Goal: Task Accomplishment & Management: Use online tool/utility

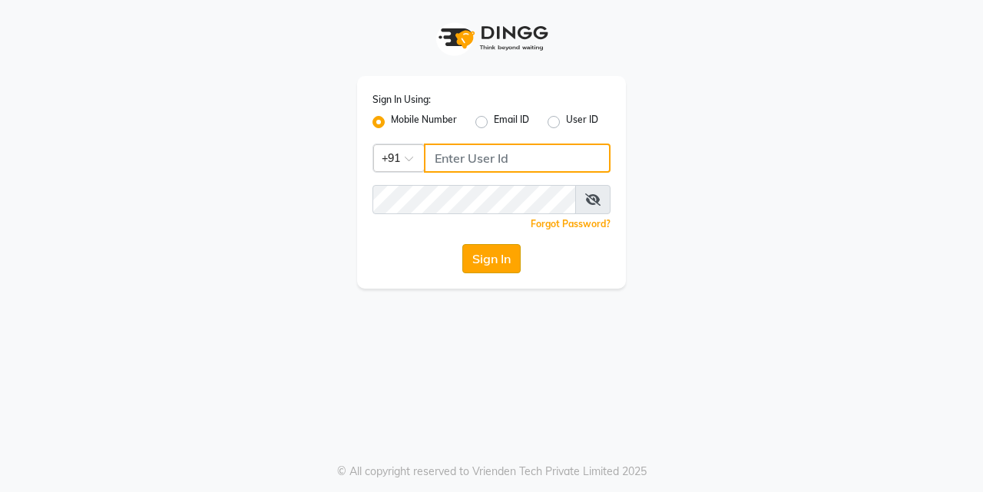
type input "7276795598"
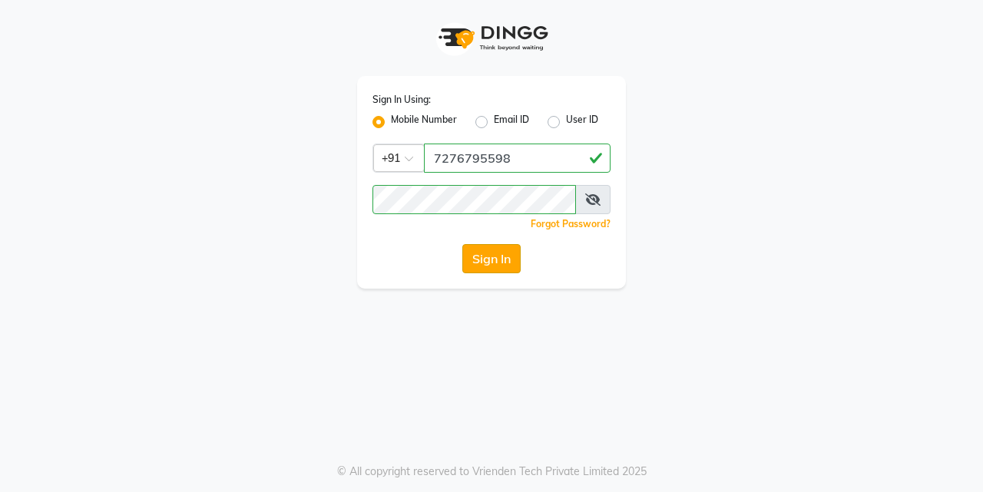
click at [489, 253] on button "Sign In" at bounding box center [491, 258] width 58 height 29
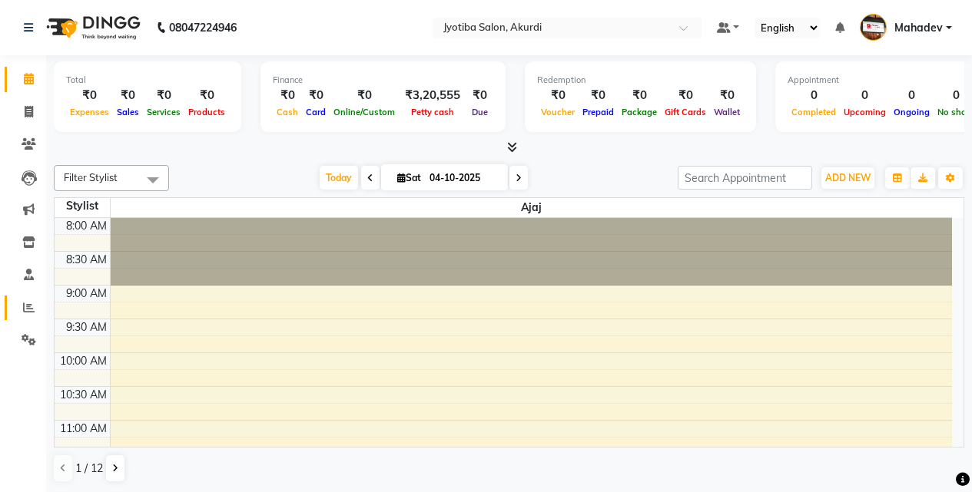
click at [34, 317] on link "Reports" at bounding box center [23, 308] width 37 height 25
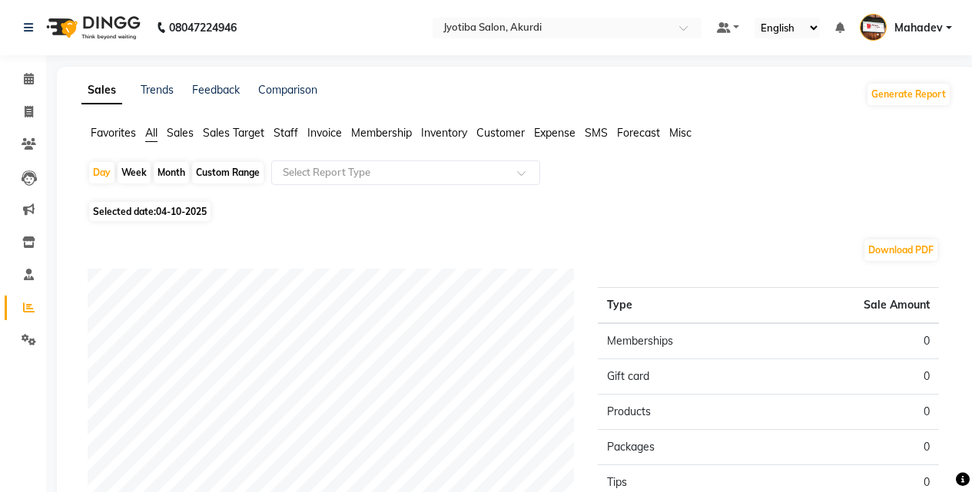
click at [157, 214] on span "Selected date: [DATE]" at bounding box center [149, 211] width 121 height 19
select select "10"
select select "2025"
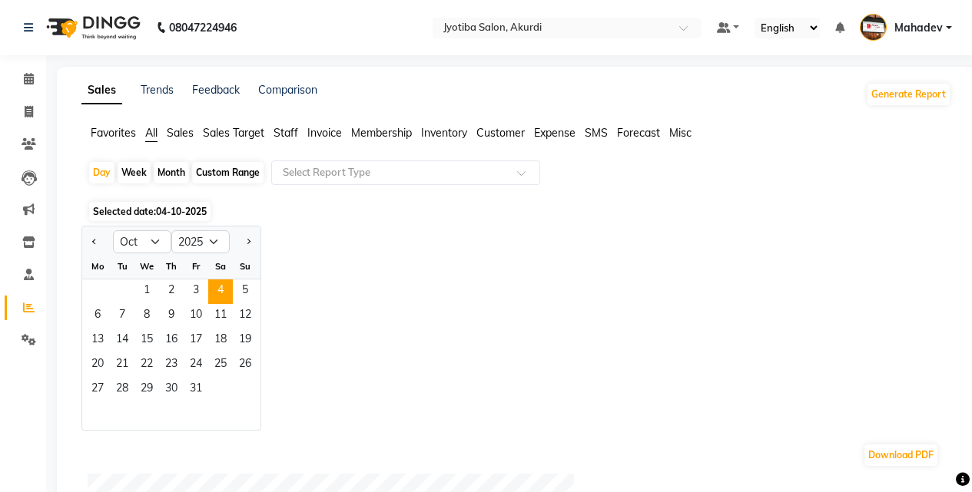
click at [134, 292] on div "1 2 3 4 5" at bounding box center [171, 292] width 178 height 25
click at [148, 287] on span "1" at bounding box center [146, 292] width 25 height 25
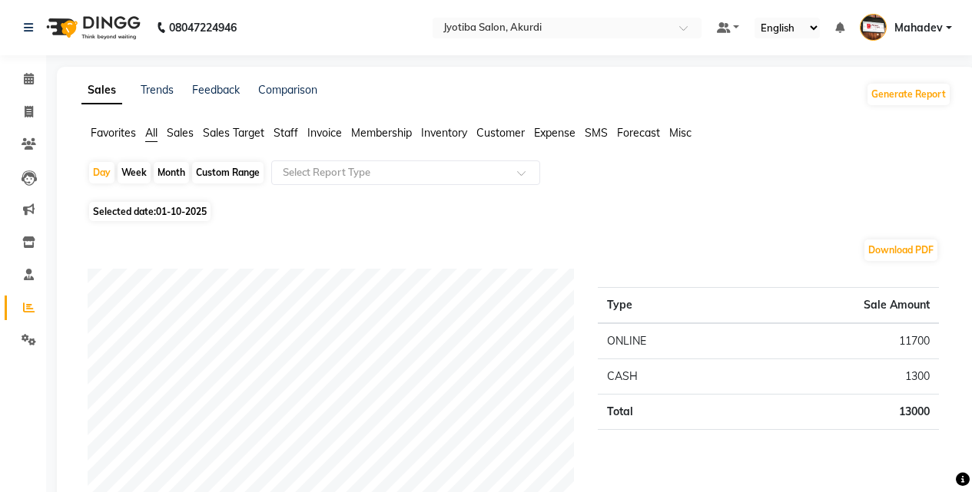
click at [177, 208] on span "01-10-2025" at bounding box center [181, 212] width 51 height 12
select select "10"
select select "2025"
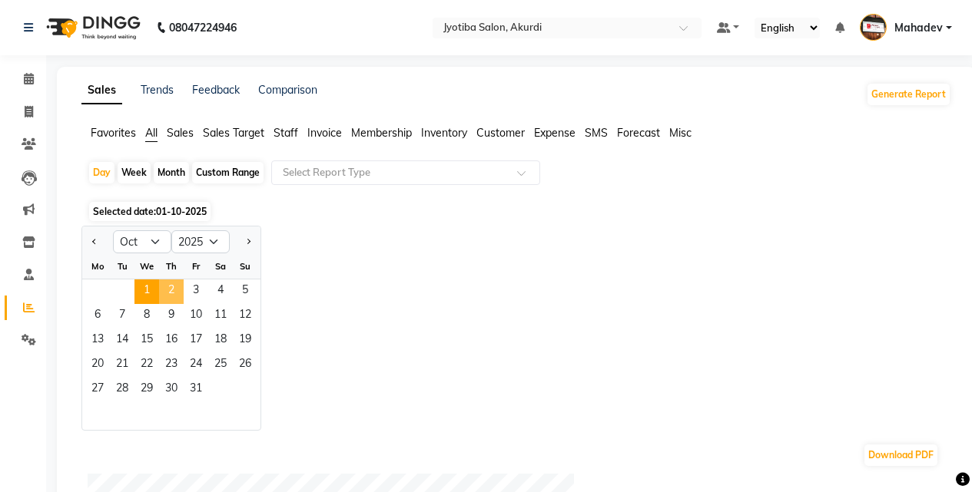
click at [171, 290] on span "2" at bounding box center [171, 292] width 25 height 25
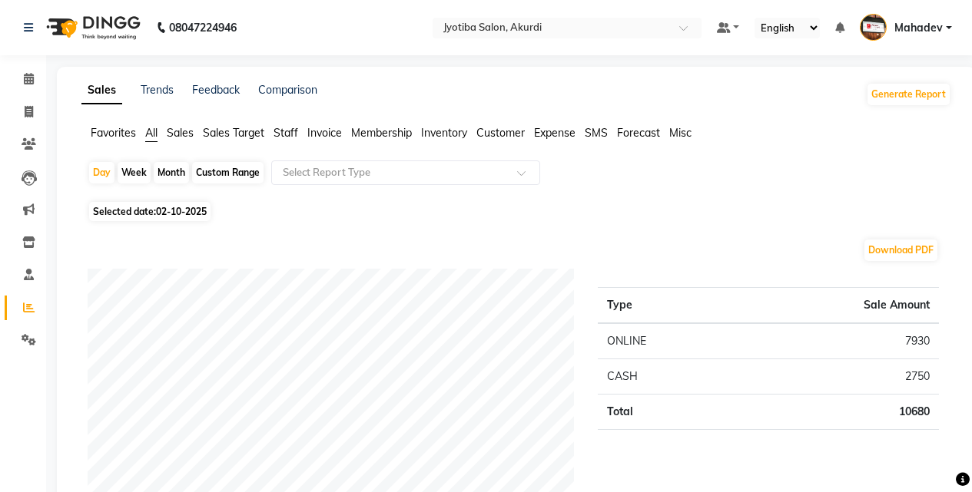
click at [176, 216] on span "02-10-2025" at bounding box center [181, 212] width 51 height 12
select select "10"
select select "2025"
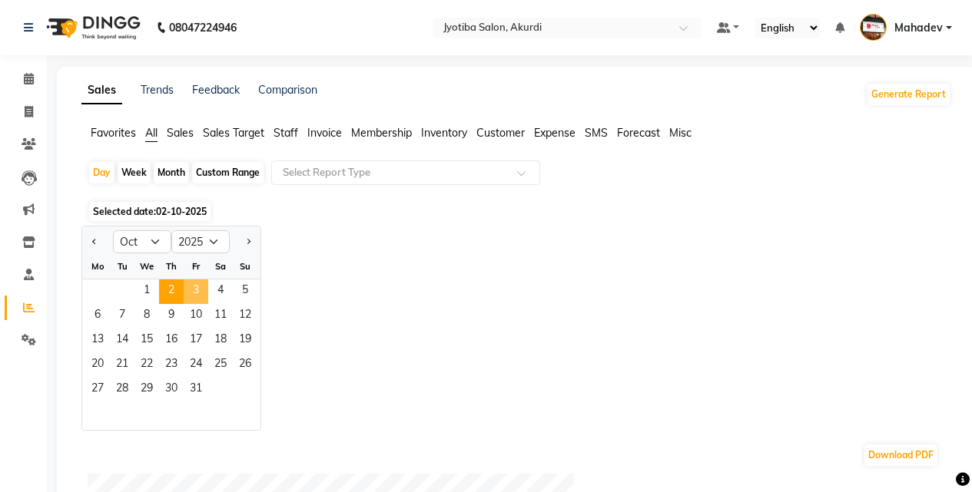
click at [191, 283] on span "3" at bounding box center [196, 292] width 25 height 25
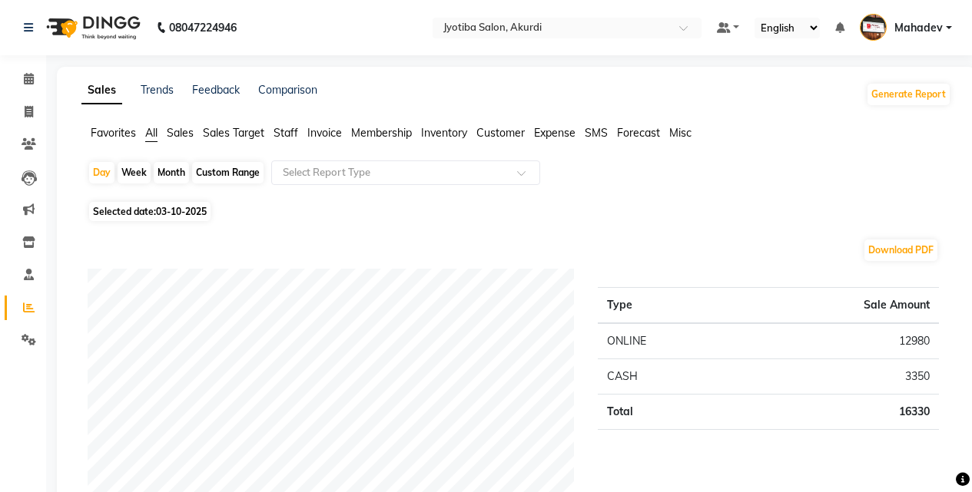
click at [163, 171] on div "Month" at bounding box center [171, 173] width 35 height 22
select select "10"
select select "2025"
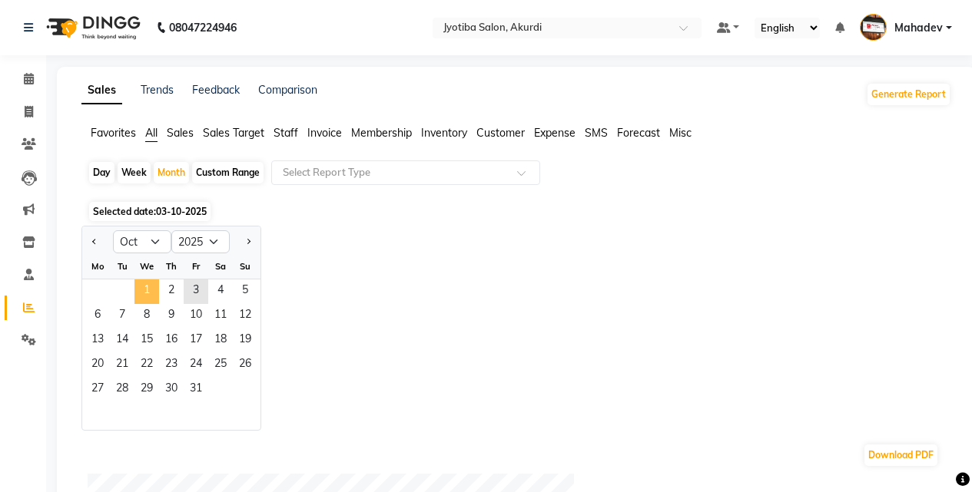
click at [151, 297] on span "1" at bounding box center [146, 292] width 25 height 25
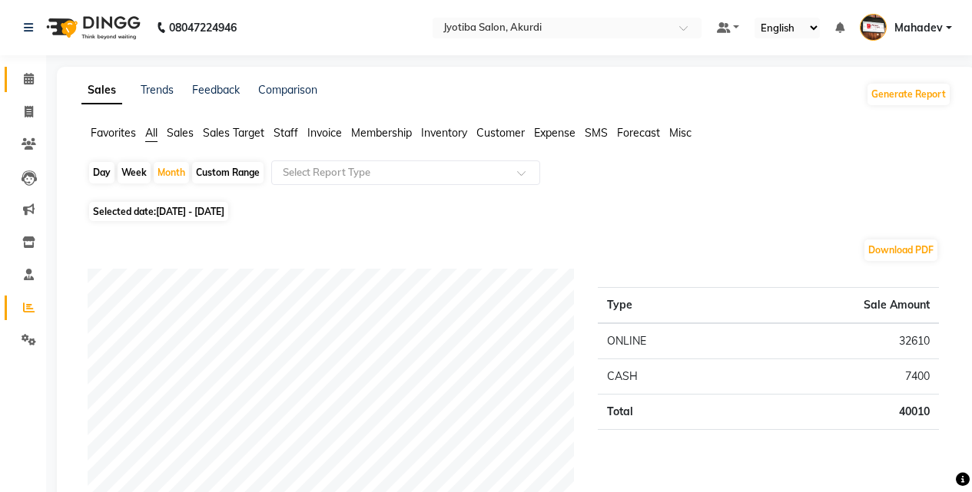
click at [13, 74] on link "Calendar" at bounding box center [23, 79] width 37 height 25
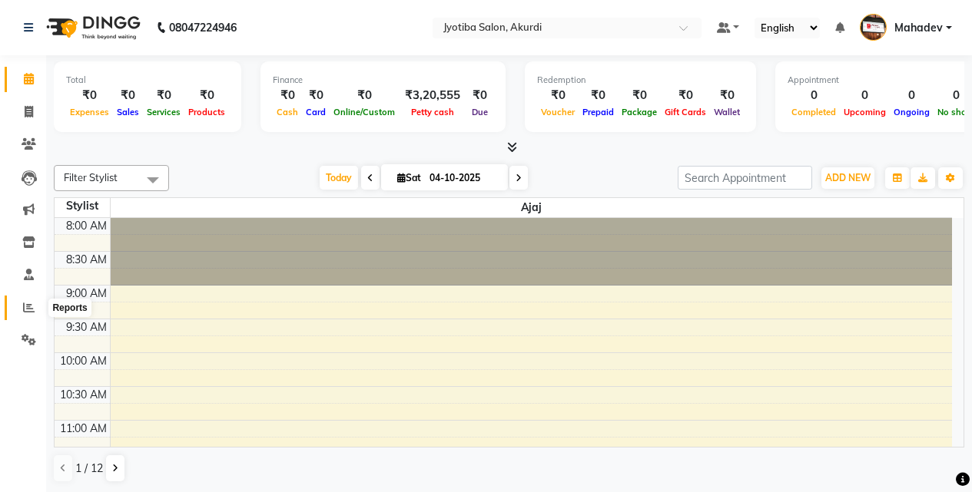
click at [28, 300] on span at bounding box center [28, 309] width 27 height 18
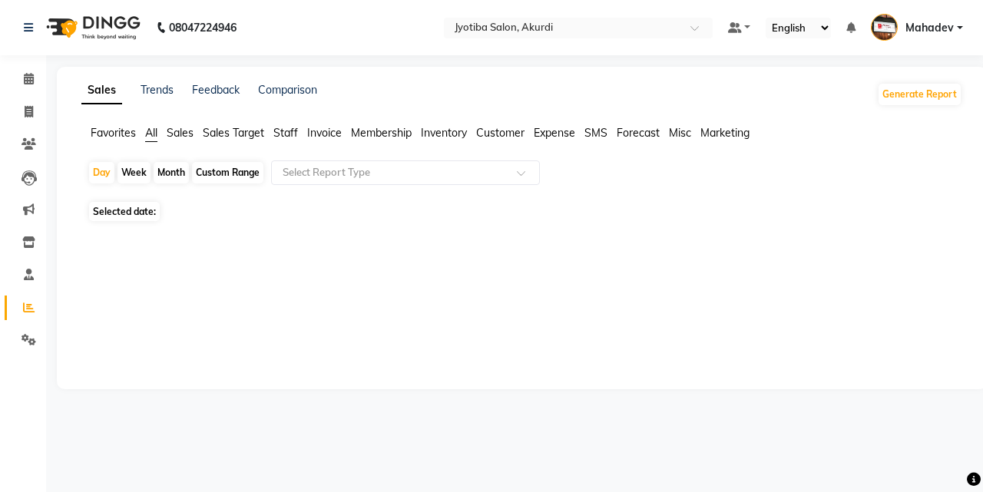
click at [180, 171] on div "Month" at bounding box center [171, 173] width 35 height 22
select select "10"
select select "2025"
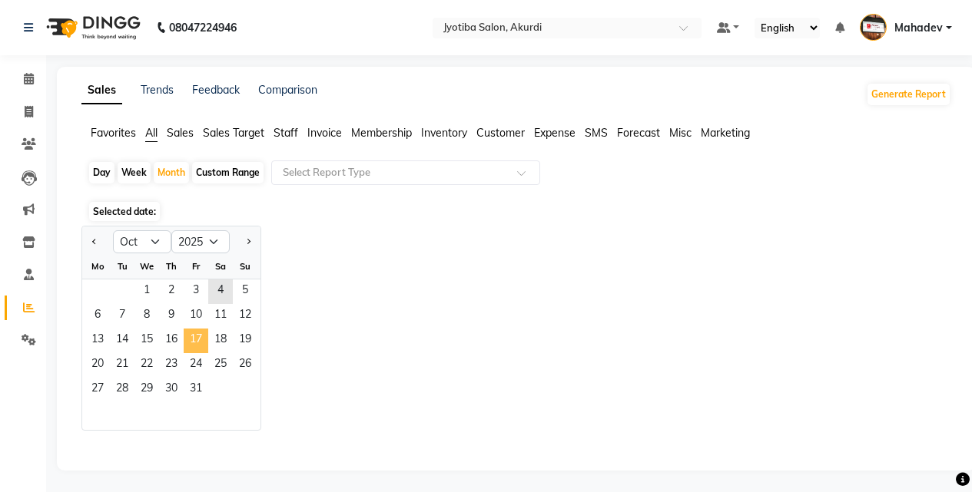
click at [201, 348] on span "17" at bounding box center [196, 341] width 25 height 25
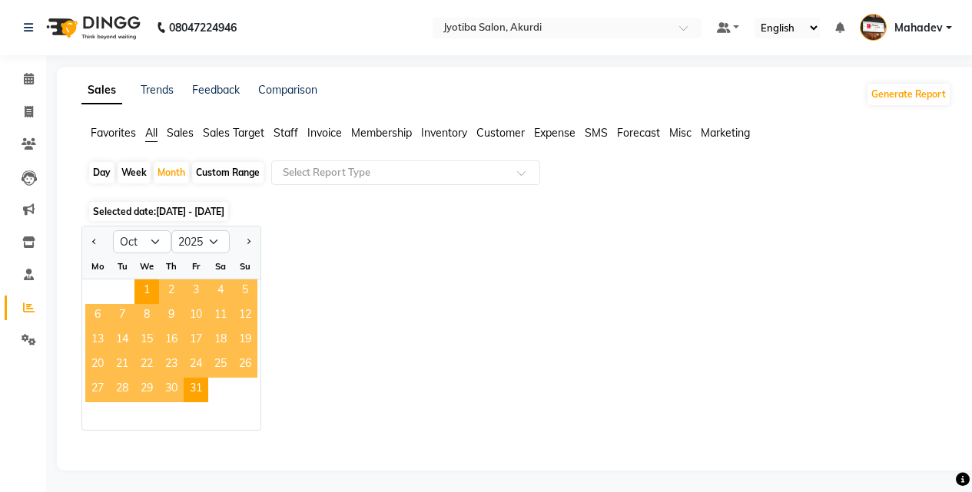
scroll to position [2, 0]
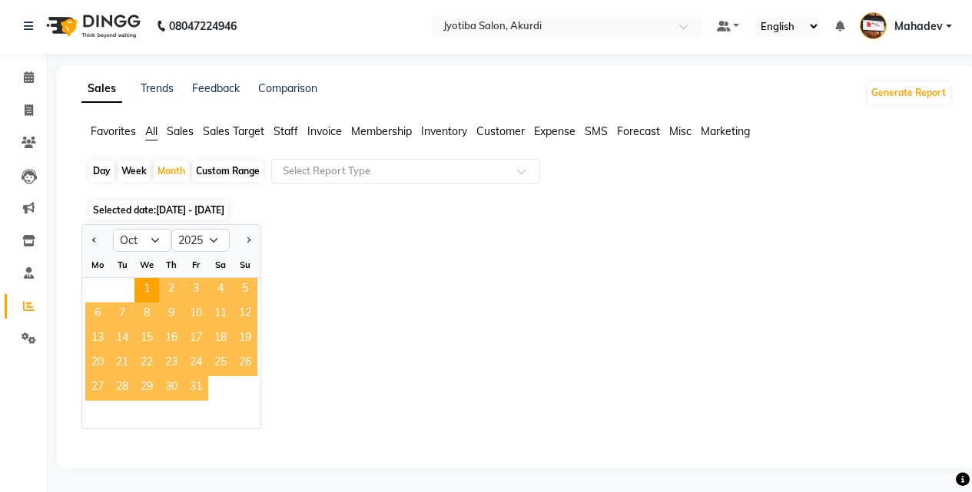
click at [193, 384] on span "31" at bounding box center [196, 388] width 25 height 25
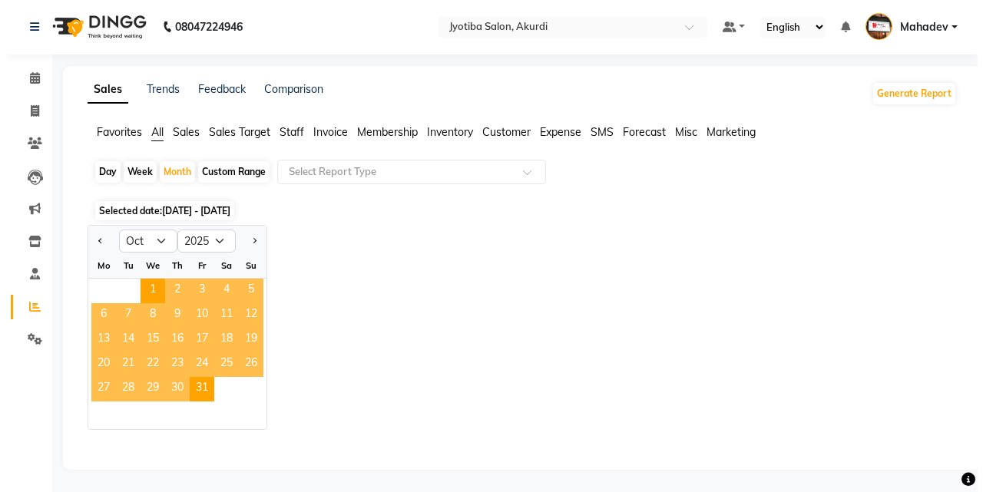
scroll to position [0, 0]
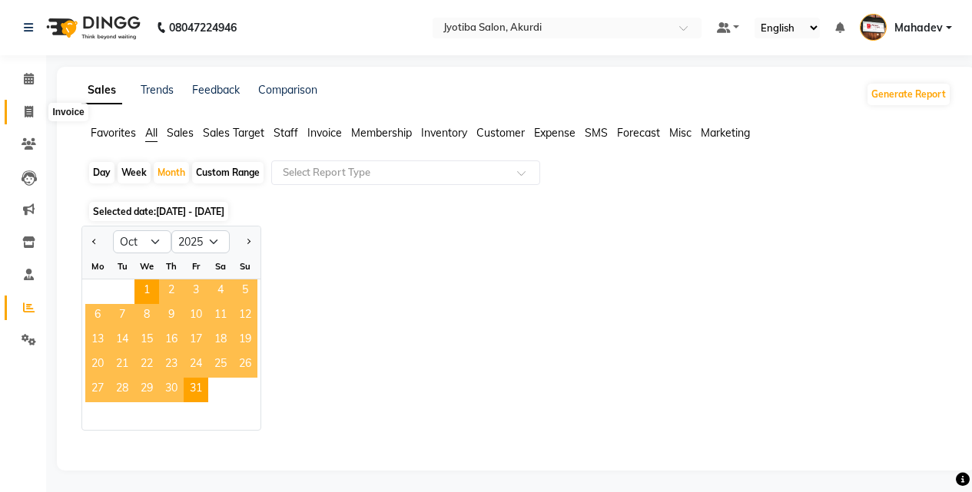
click at [27, 117] on icon at bounding box center [29, 112] width 8 height 12
select select "service"
